Goal: Go to known website: Access a specific website the user already knows

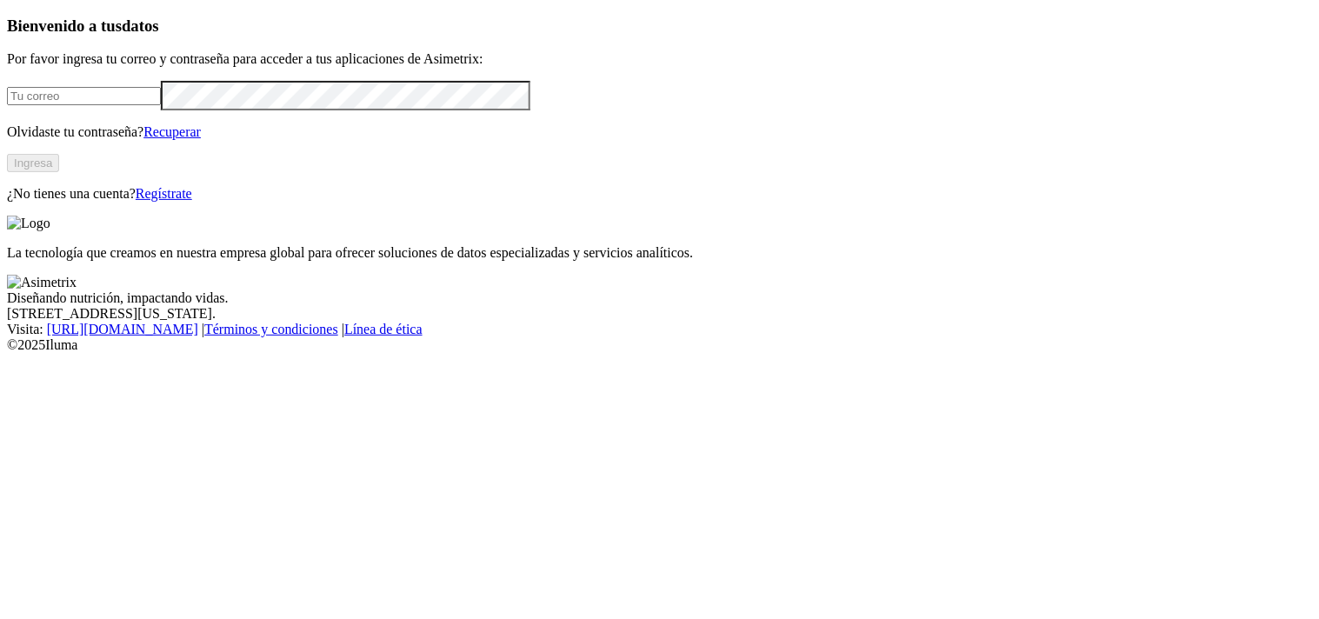
type input "[PERSON_NAME][EMAIL_ADDRESS][PERSON_NAME][DOMAIN_NAME]"
click at [59, 172] on button "Ingresa" at bounding box center [33, 163] width 52 height 18
